Goal: Task Accomplishment & Management: Use online tool/utility

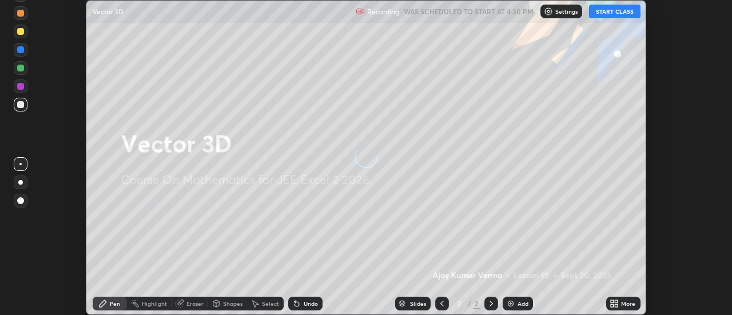
scroll to position [315, 731]
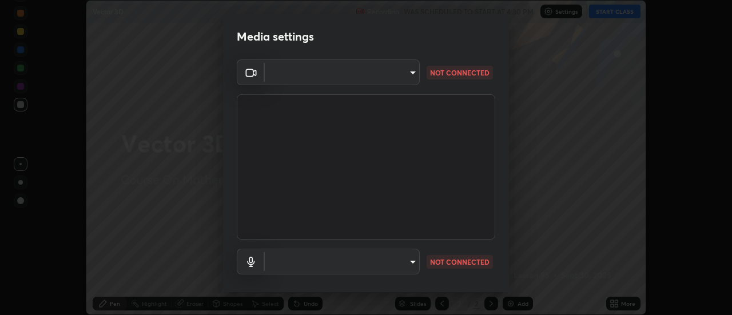
click at [409, 72] on body "Erase all Vector 3D Recording WAS SCHEDULED TO START AT 4:30 PM Settings START …" at bounding box center [366, 157] width 732 height 315
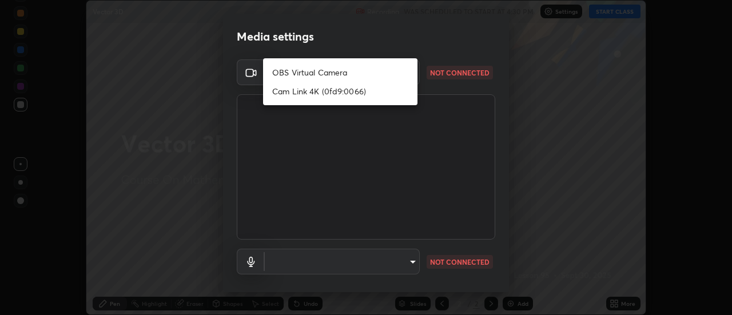
click at [345, 73] on li "OBS Virtual Camera" at bounding box center [340, 72] width 154 height 19
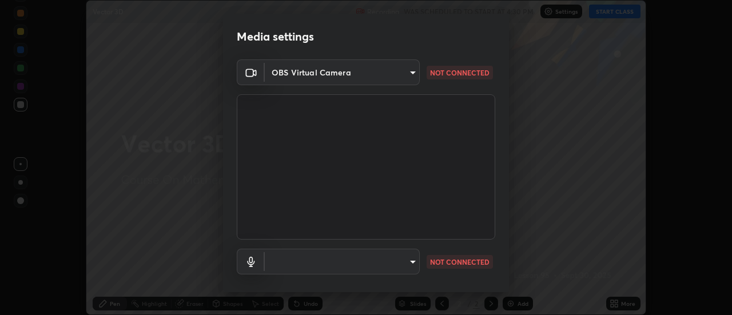
type input "ccd75bc14ccea4fc895a1860158602c9701b5e737530c88cece60dc4e9ed090f"
click at [412, 263] on body "Erase all Vector 3D Recording WAS SCHEDULED TO START AT 4:30 PM Settings START …" at bounding box center [366, 157] width 732 height 315
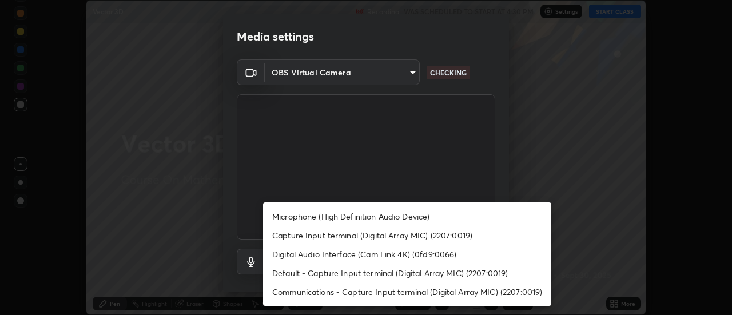
click at [413, 215] on li "Microphone (High Definition Audio Device)" at bounding box center [407, 216] width 288 height 19
type input "e7bb533392fa390493e7adcf28dc6e165abe591ecdada99f6f11aa1e11fe12f3"
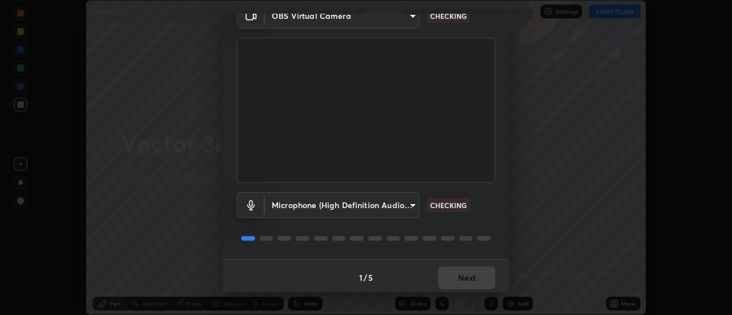
click at [504, 274] on div "1 / 5 Next" at bounding box center [366, 277] width 286 height 37
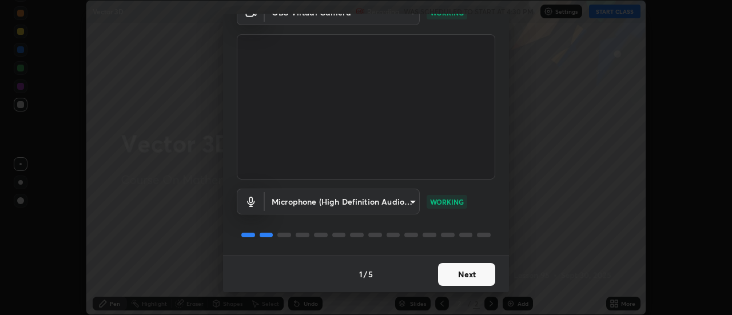
click at [469, 277] on button "Next" at bounding box center [466, 274] width 57 height 23
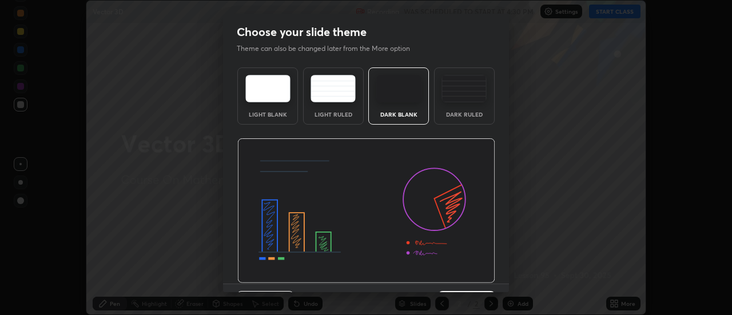
click at [478, 273] on img at bounding box center [366, 210] width 258 height 145
click at [504, 274] on div "Light Blank Light Ruled Dark Blank Dark Ruled" at bounding box center [366, 173] width 286 height 221
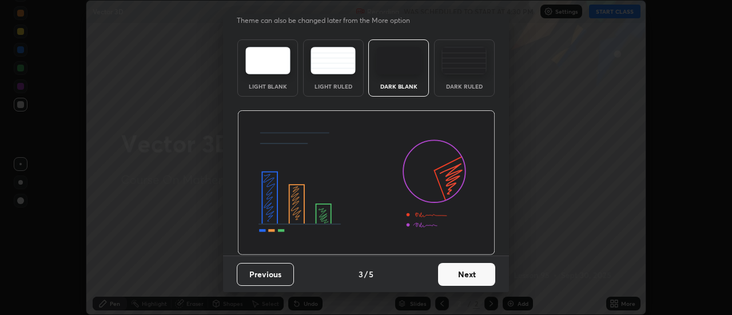
click at [491, 275] on button "Next" at bounding box center [466, 274] width 57 height 23
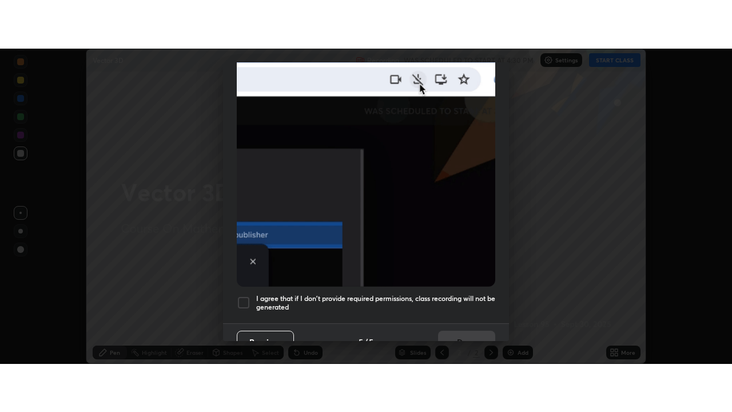
scroll to position [293, 0]
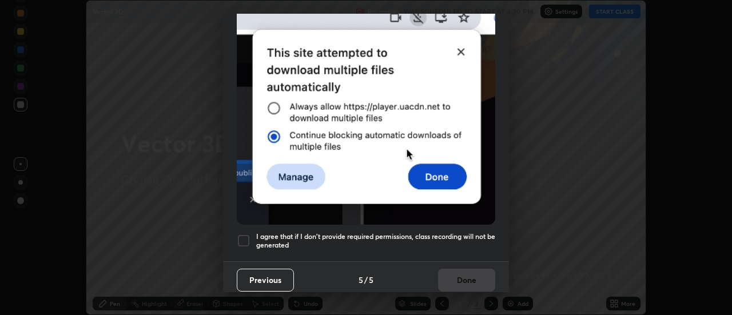
click at [481, 235] on h5 "I agree that if I don't provide required permissions, class recording will not …" at bounding box center [375, 241] width 239 height 18
click at [490, 277] on button "Done" at bounding box center [466, 280] width 57 height 23
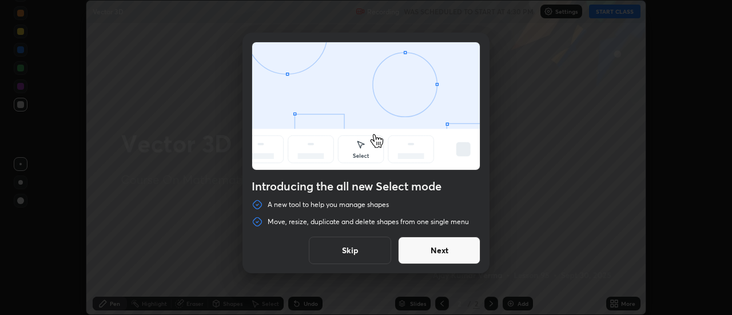
click at [454, 252] on button "Next" at bounding box center [439, 250] width 82 height 27
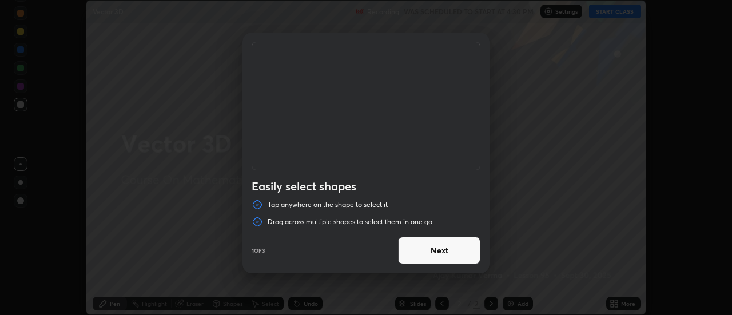
click at [455, 250] on button "Next" at bounding box center [439, 250] width 82 height 27
click at [455, 253] on button "Next" at bounding box center [439, 250] width 82 height 27
click at [459, 254] on button "Done" at bounding box center [439, 250] width 82 height 27
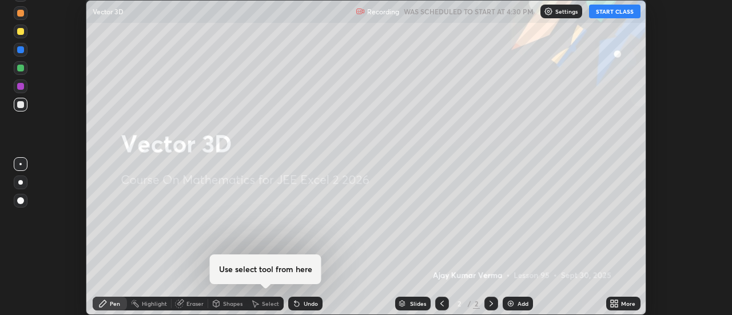
click at [607, 14] on button "START CLASS" at bounding box center [614, 12] width 51 height 14
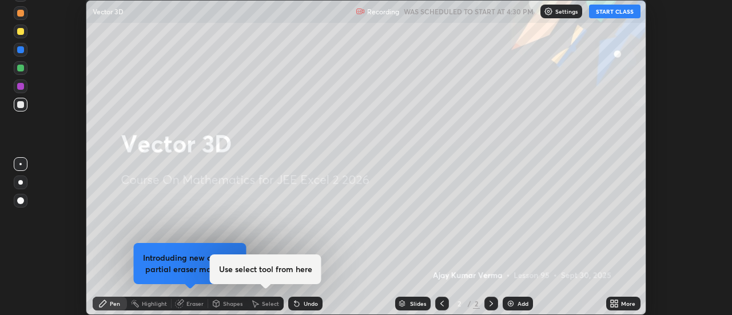
click at [615, 13] on button "START CLASS" at bounding box center [614, 12] width 51 height 14
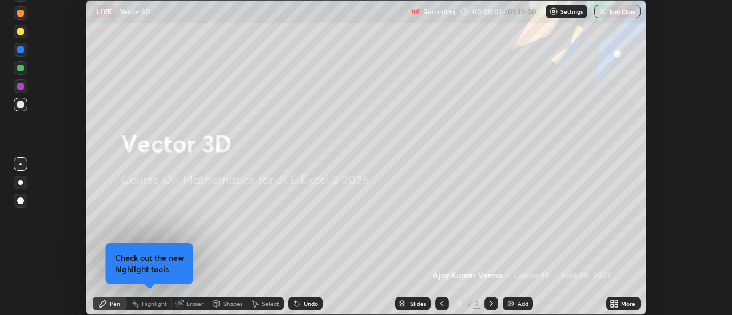
click at [612, 301] on icon at bounding box center [611, 301] width 3 height 3
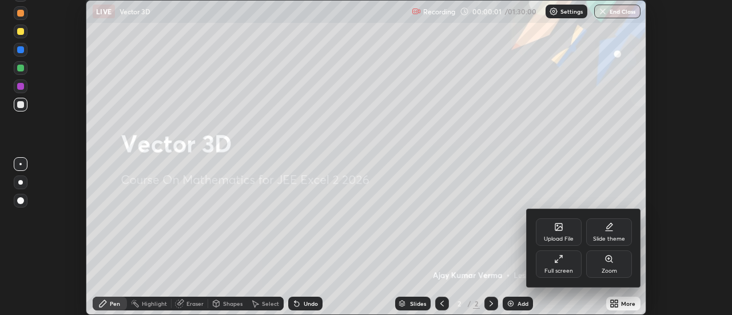
click at [556, 261] on icon at bounding box center [556, 260] width 3 height 3
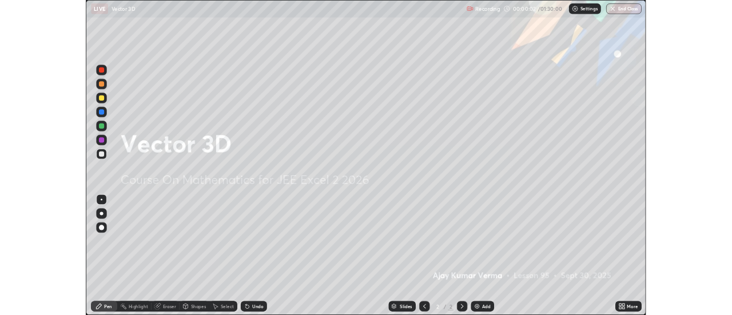
scroll to position [412, 732]
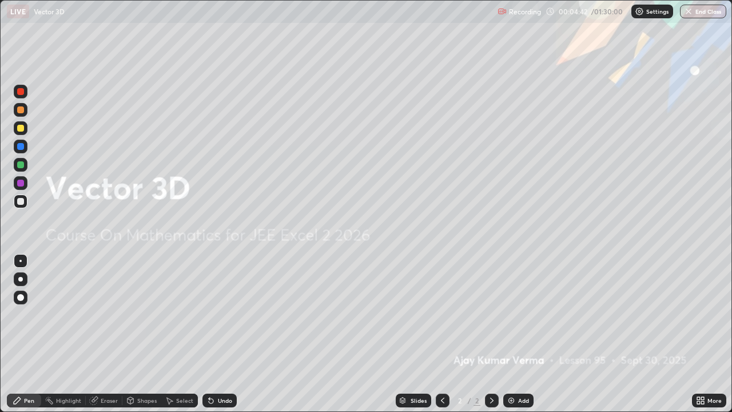
click at [107, 314] on div "Eraser" at bounding box center [104, 400] width 37 height 14
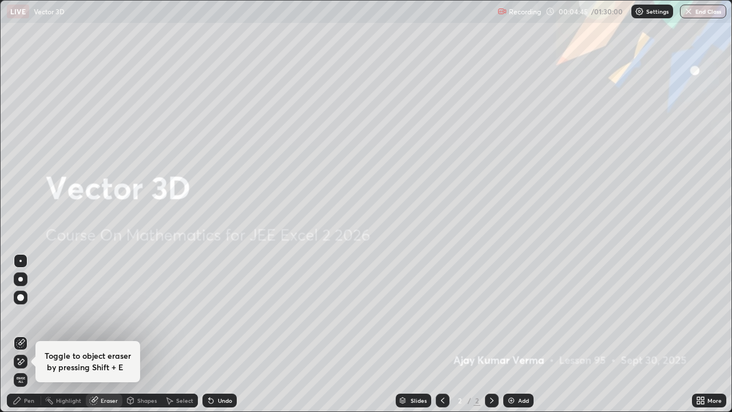
click at [491, 314] on icon at bounding box center [491, 399] width 9 height 9
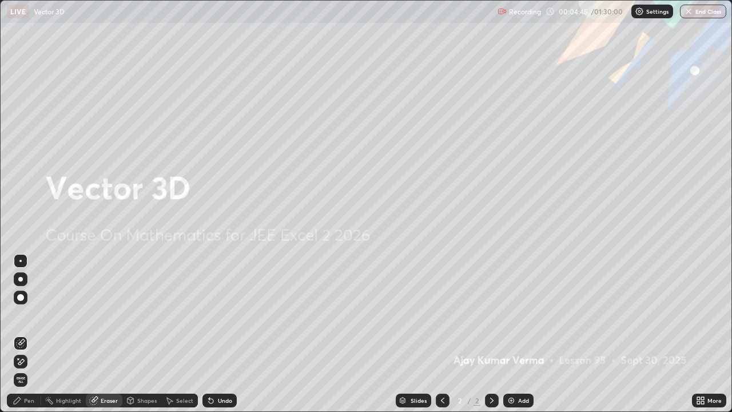
click at [510, 314] on img at bounding box center [510, 399] width 9 height 9
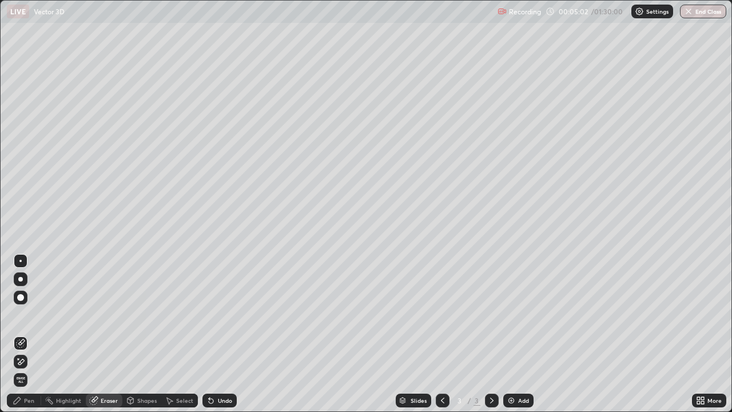
click at [29, 314] on div "Pen" at bounding box center [29, 400] width 10 height 6
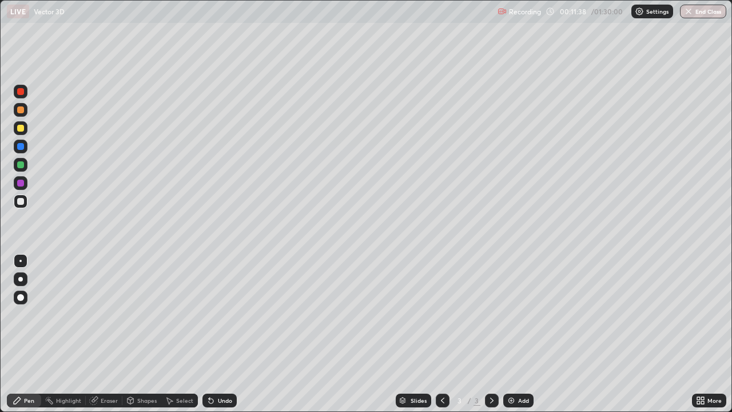
click at [490, 314] on icon at bounding box center [491, 400] width 3 height 6
click at [514, 314] on div "Add" at bounding box center [518, 400] width 30 height 14
click at [112, 314] on div "Eraser" at bounding box center [109, 400] width 17 height 6
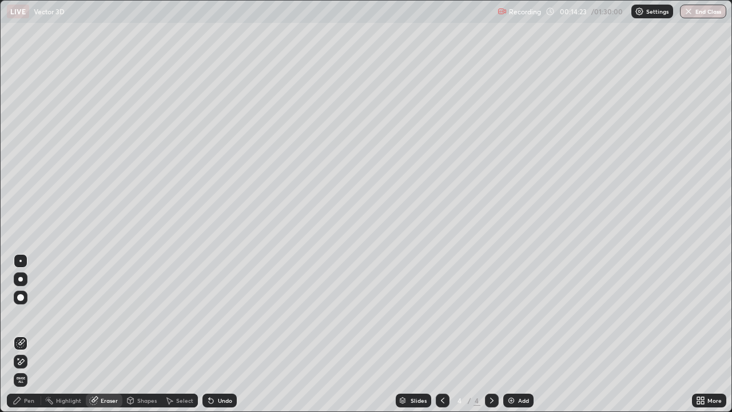
click at [36, 314] on div "Pen" at bounding box center [24, 400] width 34 height 14
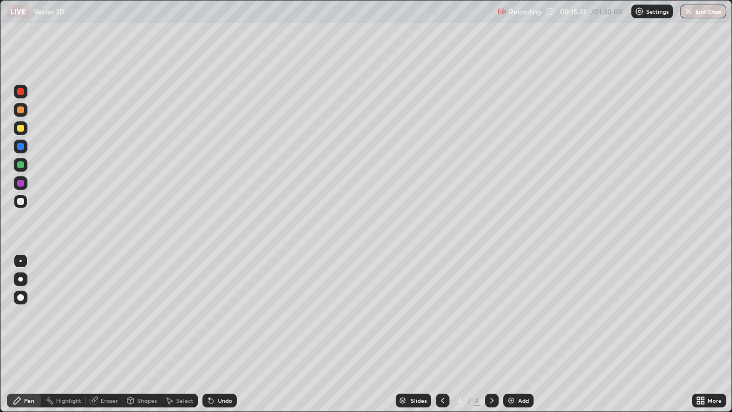
click at [489, 314] on icon at bounding box center [491, 399] width 9 height 9
click at [511, 314] on img at bounding box center [510, 399] width 9 height 9
click at [22, 108] on div at bounding box center [20, 109] width 7 height 7
click at [19, 130] on div at bounding box center [20, 128] width 7 height 7
click at [20, 129] on div at bounding box center [20, 128] width 7 height 7
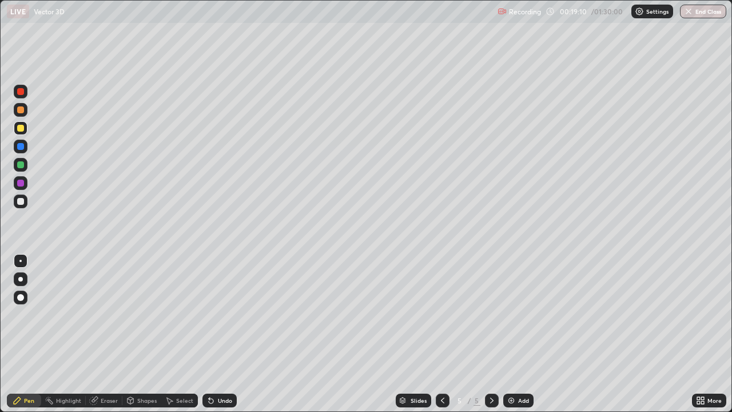
click at [25, 185] on div at bounding box center [21, 183] width 14 height 14
click at [18, 129] on div at bounding box center [20, 128] width 7 height 7
click at [508, 314] on img at bounding box center [510, 399] width 9 height 9
click at [112, 314] on div "Eraser" at bounding box center [109, 400] width 17 height 6
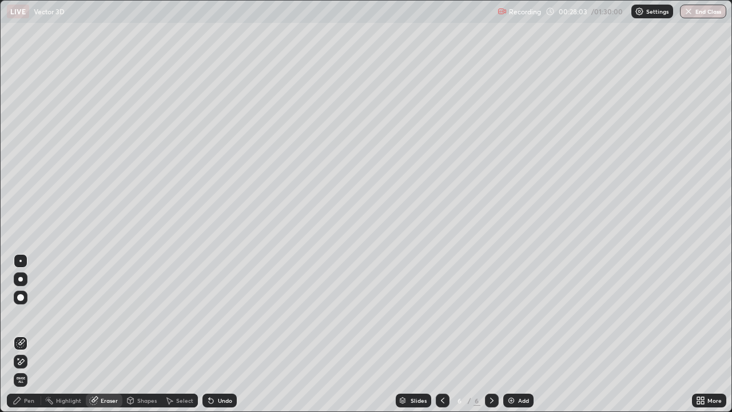
click at [33, 314] on div "Pen" at bounding box center [29, 400] width 10 height 6
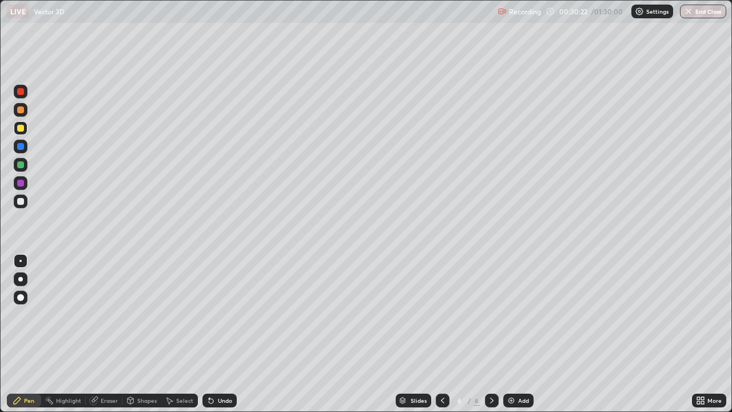
click at [21, 107] on div at bounding box center [20, 109] width 7 height 7
click at [110, 314] on div "Eraser" at bounding box center [109, 400] width 17 height 6
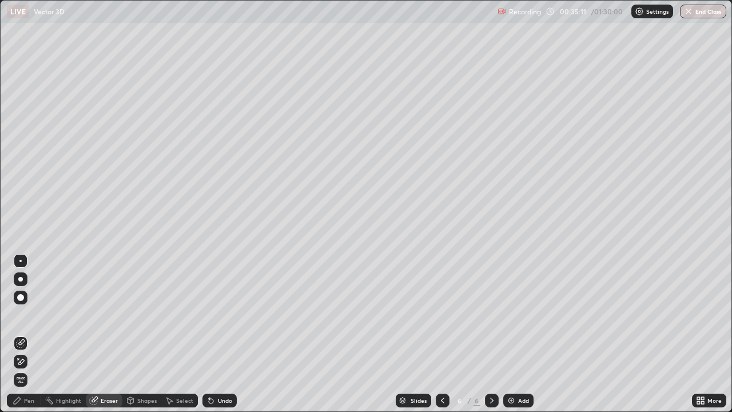
click at [27, 314] on div "Pen" at bounding box center [29, 400] width 10 height 6
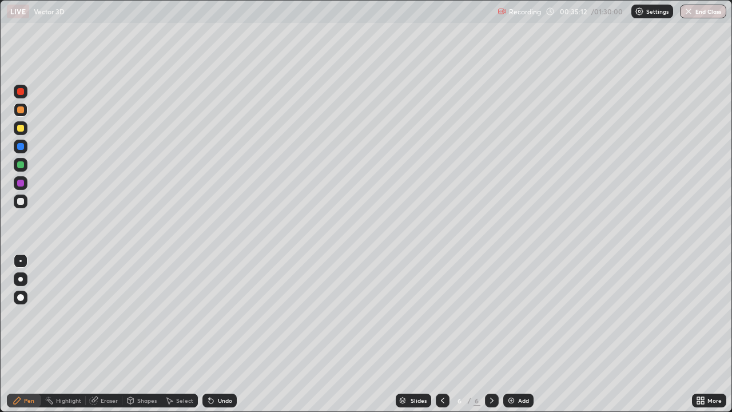
click at [19, 110] on div at bounding box center [20, 109] width 7 height 7
click at [490, 314] on icon at bounding box center [491, 400] width 3 height 6
click at [510, 314] on img at bounding box center [510, 399] width 9 height 9
click at [109, 314] on div "Eraser" at bounding box center [109, 400] width 17 height 6
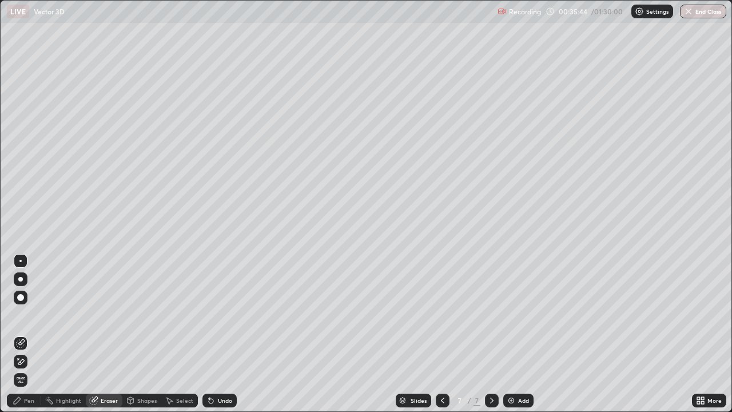
click at [30, 314] on div "Pen" at bounding box center [29, 400] width 10 height 6
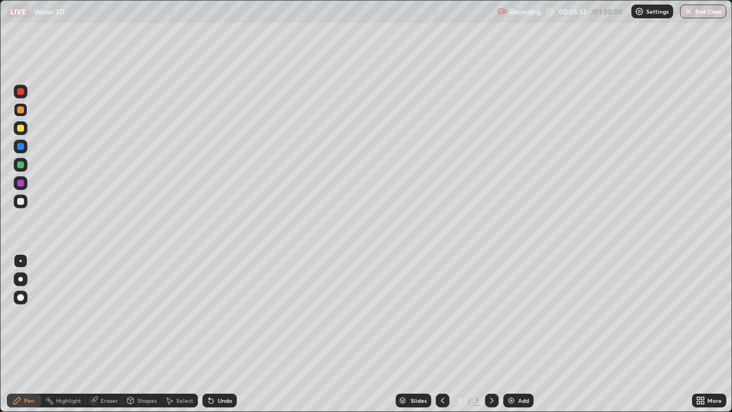
click at [105, 314] on div "Eraser" at bounding box center [109, 400] width 17 height 6
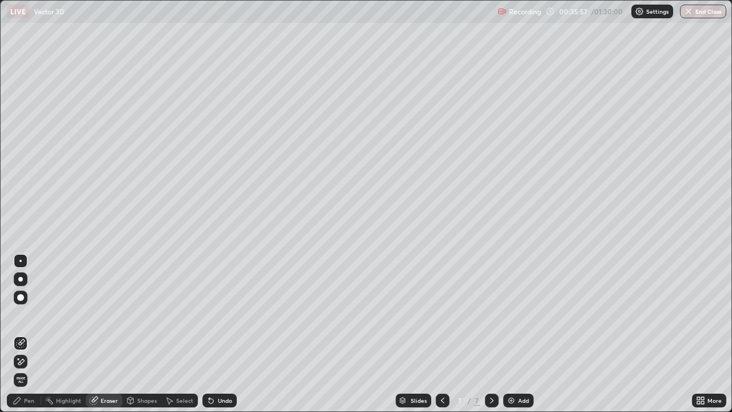
click at [30, 314] on div "Pen" at bounding box center [29, 400] width 10 height 6
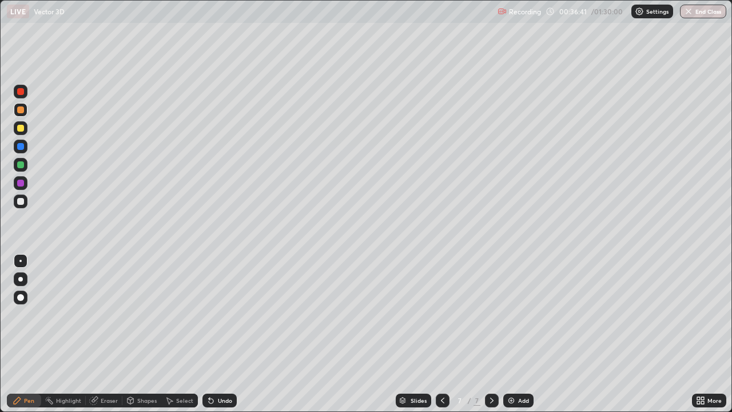
click at [105, 314] on div "Eraser" at bounding box center [109, 400] width 17 height 6
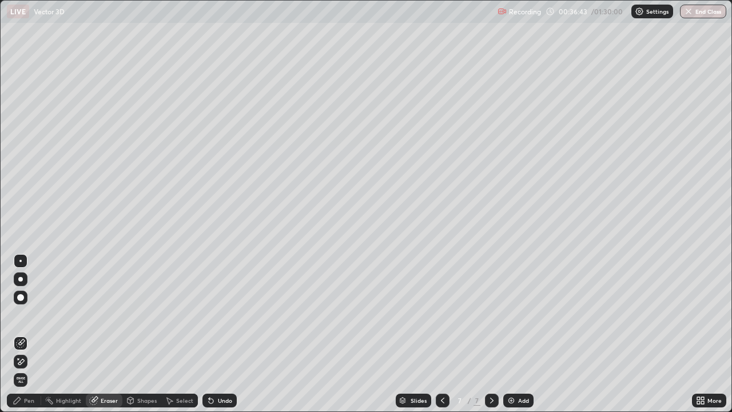
click at [30, 314] on div "Pen" at bounding box center [24, 400] width 34 height 14
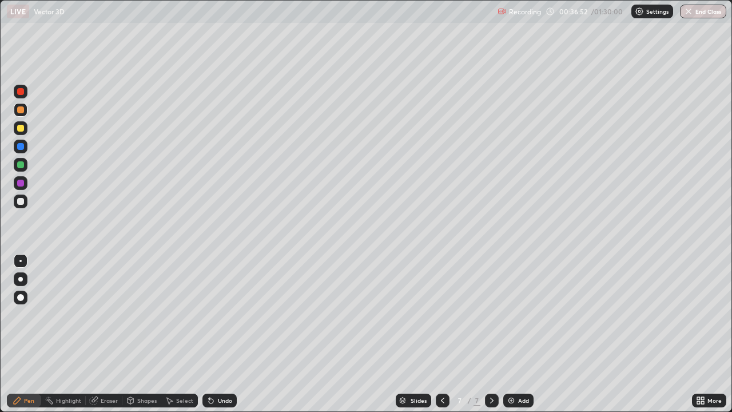
click at [22, 129] on div at bounding box center [20, 128] width 7 height 7
click at [22, 182] on div at bounding box center [20, 182] width 7 height 7
click at [438, 314] on icon at bounding box center [442, 399] width 9 height 9
click at [490, 314] on icon at bounding box center [491, 399] width 9 height 9
click at [492, 314] on icon at bounding box center [491, 399] width 9 height 9
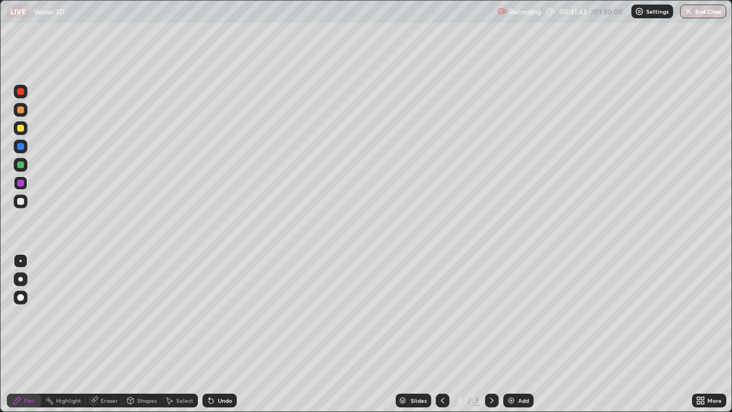
click at [513, 314] on div "Add" at bounding box center [518, 400] width 30 height 14
click at [20, 127] on div at bounding box center [20, 128] width 7 height 7
click at [18, 109] on div at bounding box center [20, 109] width 7 height 7
click at [18, 182] on div at bounding box center [20, 182] width 7 height 7
click at [21, 167] on div at bounding box center [20, 164] width 7 height 7
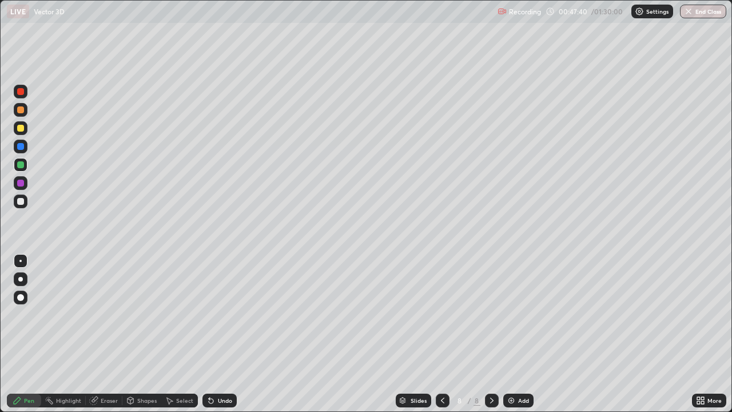
click at [18, 183] on div at bounding box center [20, 182] width 7 height 7
click at [21, 129] on div at bounding box center [20, 128] width 7 height 7
click at [18, 202] on div at bounding box center [20, 201] width 7 height 7
click at [578, 314] on div "Slides 8 / 8 Add" at bounding box center [464, 400] width 455 height 23
click at [587, 314] on div "Slides 8 / 8 Add" at bounding box center [464, 400] width 455 height 23
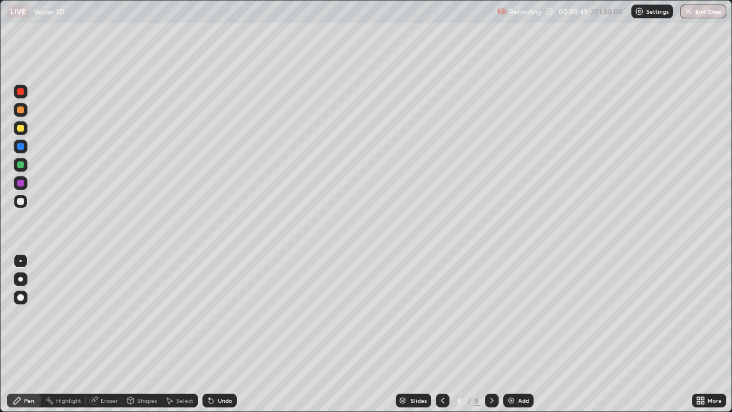
click at [604, 314] on div "Slides 8 / 8 Add" at bounding box center [464, 400] width 455 height 23
click at [610, 314] on div "Slides 8 / 8 Add" at bounding box center [464, 400] width 455 height 23
click at [494, 314] on icon at bounding box center [491, 399] width 9 height 9
click at [511, 314] on div "Add" at bounding box center [518, 400] width 30 height 14
click at [114, 314] on div "Eraser" at bounding box center [104, 400] width 37 height 14
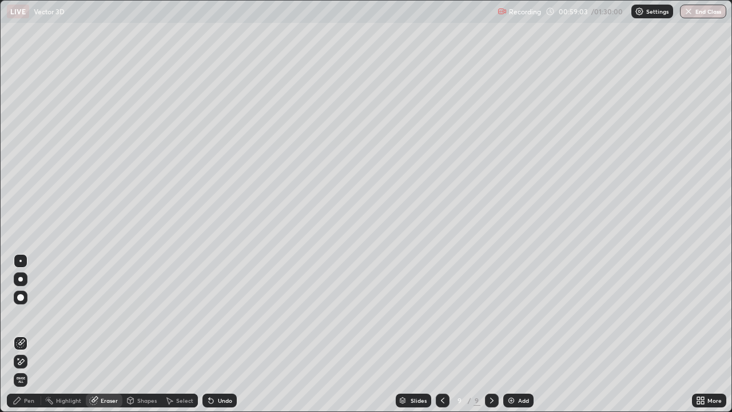
click at [25, 314] on div "Pen" at bounding box center [29, 400] width 10 height 6
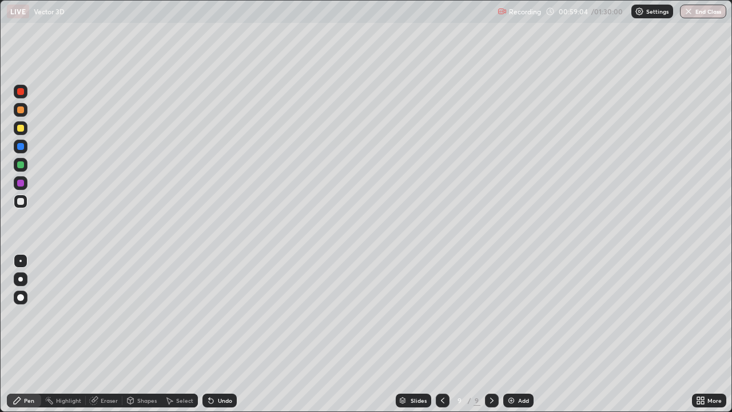
click at [21, 130] on div at bounding box center [20, 128] width 7 height 7
click at [22, 130] on div at bounding box center [20, 128] width 7 height 7
click at [106, 314] on div "Eraser" at bounding box center [109, 400] width 17 height 6
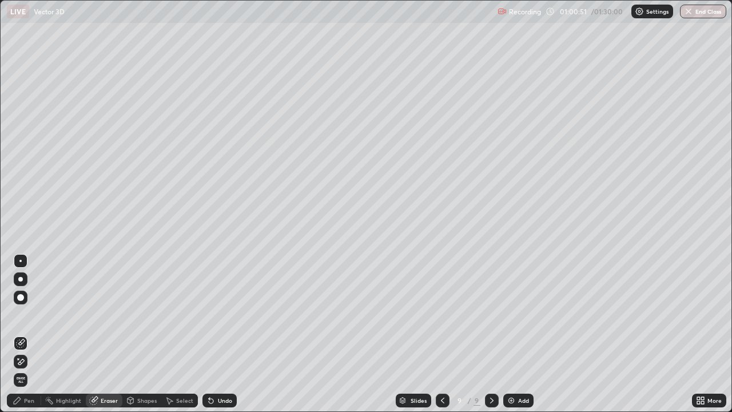
click at [32, 314] on div "Pen" at bounding box center [29, 400] width 10 height 6
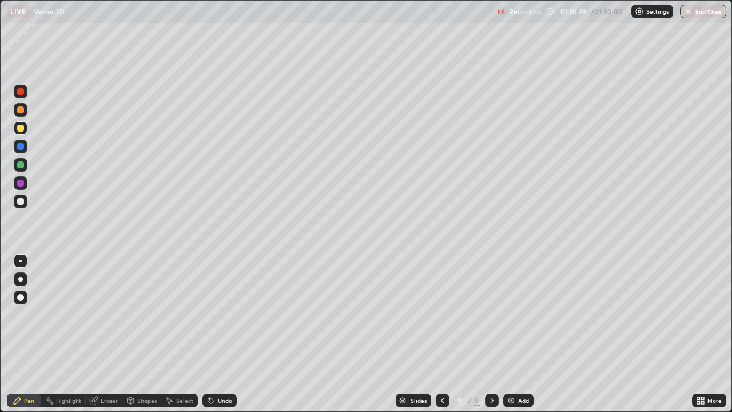
click at [25, 114] on div at bounding box center [21, 110] width 14 height 14
click at [508, 314] on img at bounding box center [510, 399] width 9 height 9
click at [21, 127] on div at bounding box center [20, 128] width 7 height 7
click at [441, 314] on icon at bounding box center [441, 399] width 9 height 9
click at [490, 314] on icon at bounding box center [491, 399] width 9 height 9
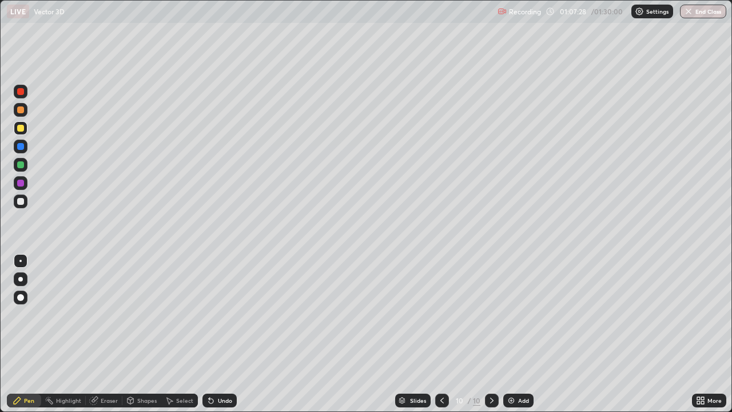
click at [442, 314] on icon at bounding box center [441, 399] width 9 height 9
click at [490, 314] on icon at bounding box center [491, 399] width 9 height 9
click at [442, 314] on icon at bounding box center [441, 399] width 9 height 9
click at [493, 314] on div at bounding box center [492, 400] width 14 height 14
click at [511, 314] on img at bounding box center [510, 399] width 9 height 9
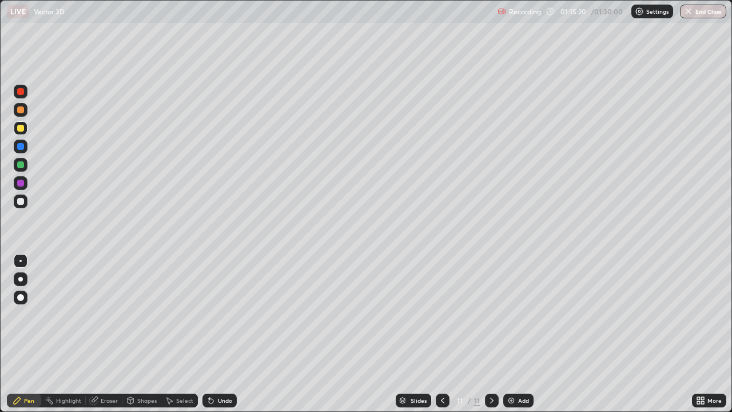
click at [513, 314] on img at bounding box center [510, 399] width 9 height 9
click at [23, 147] on div at bounding box center [20, 146] width 7 height 7
click at [441, 314] on icon at bounding box center [442, 399] width 9 height 9
click at [17, 126] on div at bounding box center [20, 128] width 7 height 7
click at [490, 314] on icon at bounding box center [491, 400] width 3 height 6
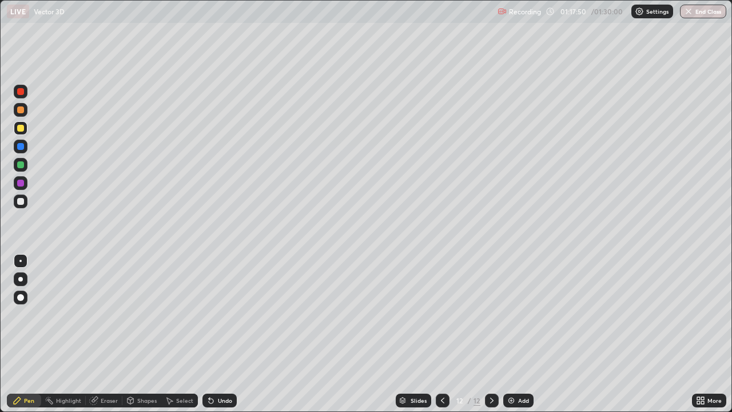
click at [20, 110] on div at bounding box center [20, 109] width 7 height 7
click at [442, 314] on icon at bounding box center [442, 399] width 9 height 9
click at [19, 165] on div at bounding box center [20, 164] width 7 height 7
click at [21, 146] on div at bounding box center [20, 146] width 7 height 7
click at [490, 314] on icon at bounding box center [491, 399] width 9 height 9
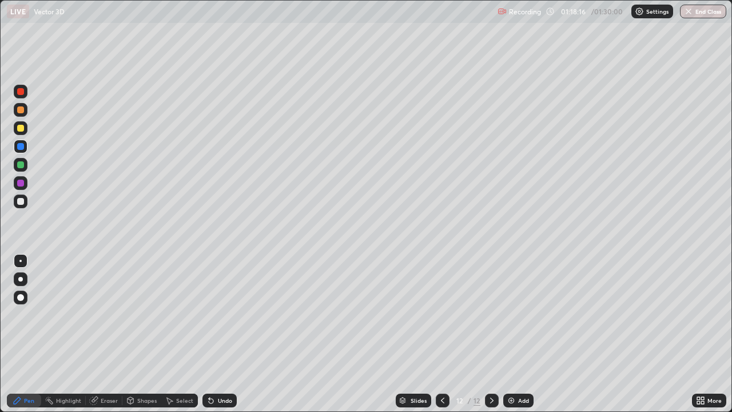
click at [22, 201] on div at bounding box center [20, 201] width 7 height 7
click at [445, 314] on div at bounding box center [443, 400] width 14 height 23
click at [492, 314] on icon at bounding box center [491, 399] width 9 height 9
click at [25, 169] on div at bounding box center [21, 165] width 14 height 14
click at [19, 130] on div at bounding box center [20, 128] width 7 height 7
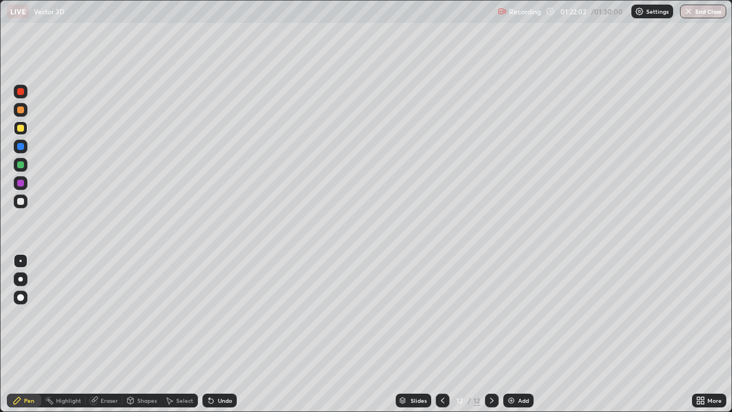
click at [21, 183] on div at bounding box center [20, 182] width 7 height 7
click at [21, 129] on div at bounding box center [20, 128] width 7 height 7
click at [441, 314] on icon at bounding box center [442, 399] width 9 height 9
click at [19, 184] on div at bounding box center [20, 182] width 7 height 7
click at [441, 314] on icon at bounding box center [442, 399] width 9 height 9
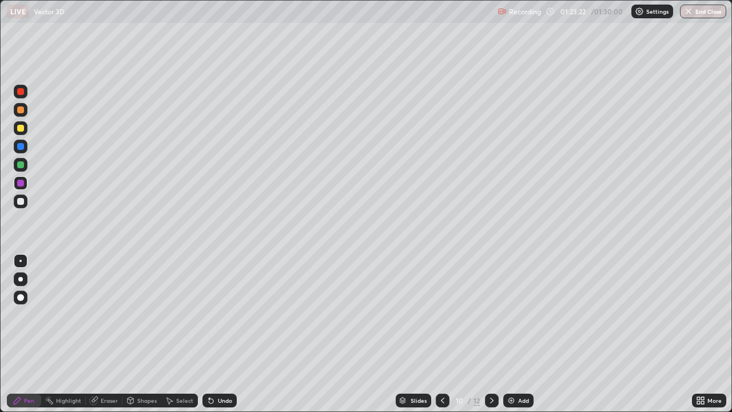
click at [489, 314] on icon at bounding box center [491, 399] width 9 height 9
click at [490, 314] on icon at bounding box center [491, 399] width 9 height 9
click at [492, 314] on icon at bounding box center [491, 399] width 9 height 9
click at [491, 314] on icon at bounding box center [491, 399] width 9 height 9
click at [511, 314] on img at bounding box center [510, 399] width 9 height 9
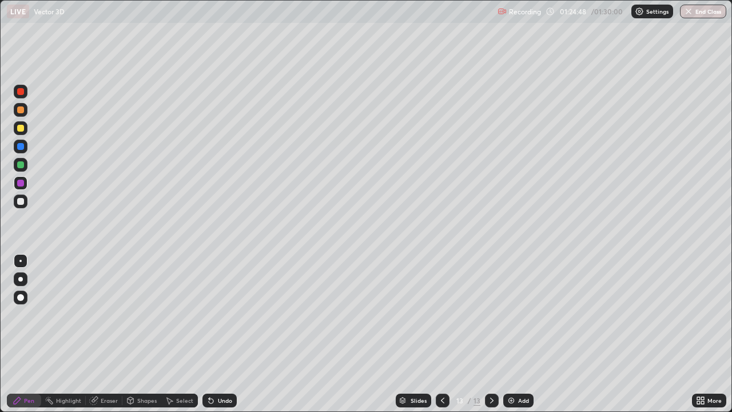
click at [441, 314] on icon at bounding box center [442, 399] width 9 height 9
click at [697, 13] on button "End Class" at bounding box center [703, 12] width 45 height 14
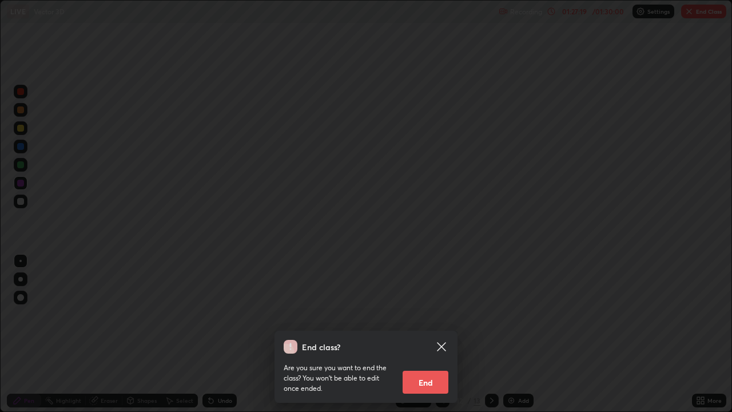
click at [423, 314] on button "End" at bounding box center [425, 381] width 46 height 23
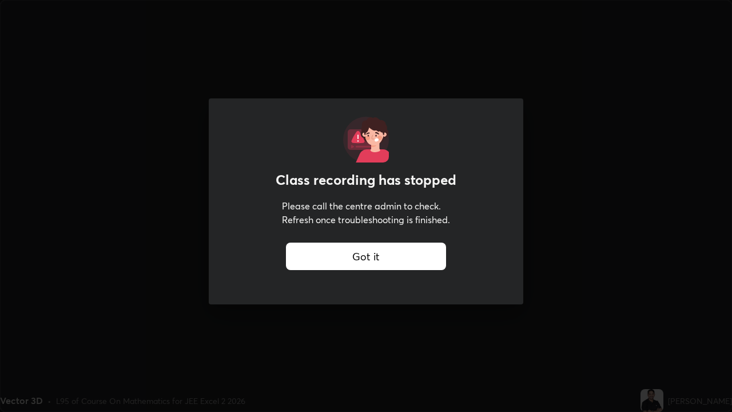
click at [362, 249] on div "Got it" at bounding box center [366, 255] width 160 height 27
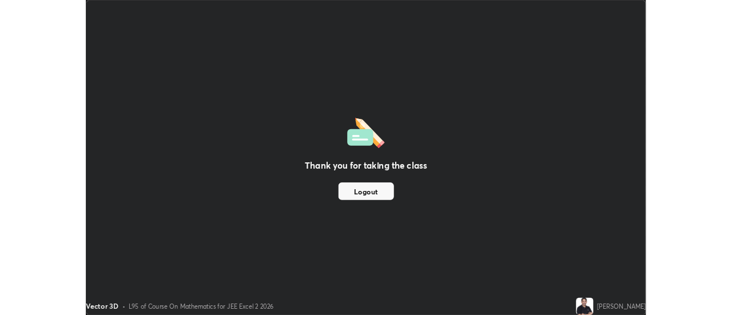
scroll to position [56838, 56421]
